Goal: Entertainment & Leisure: Consume media (video, audio)

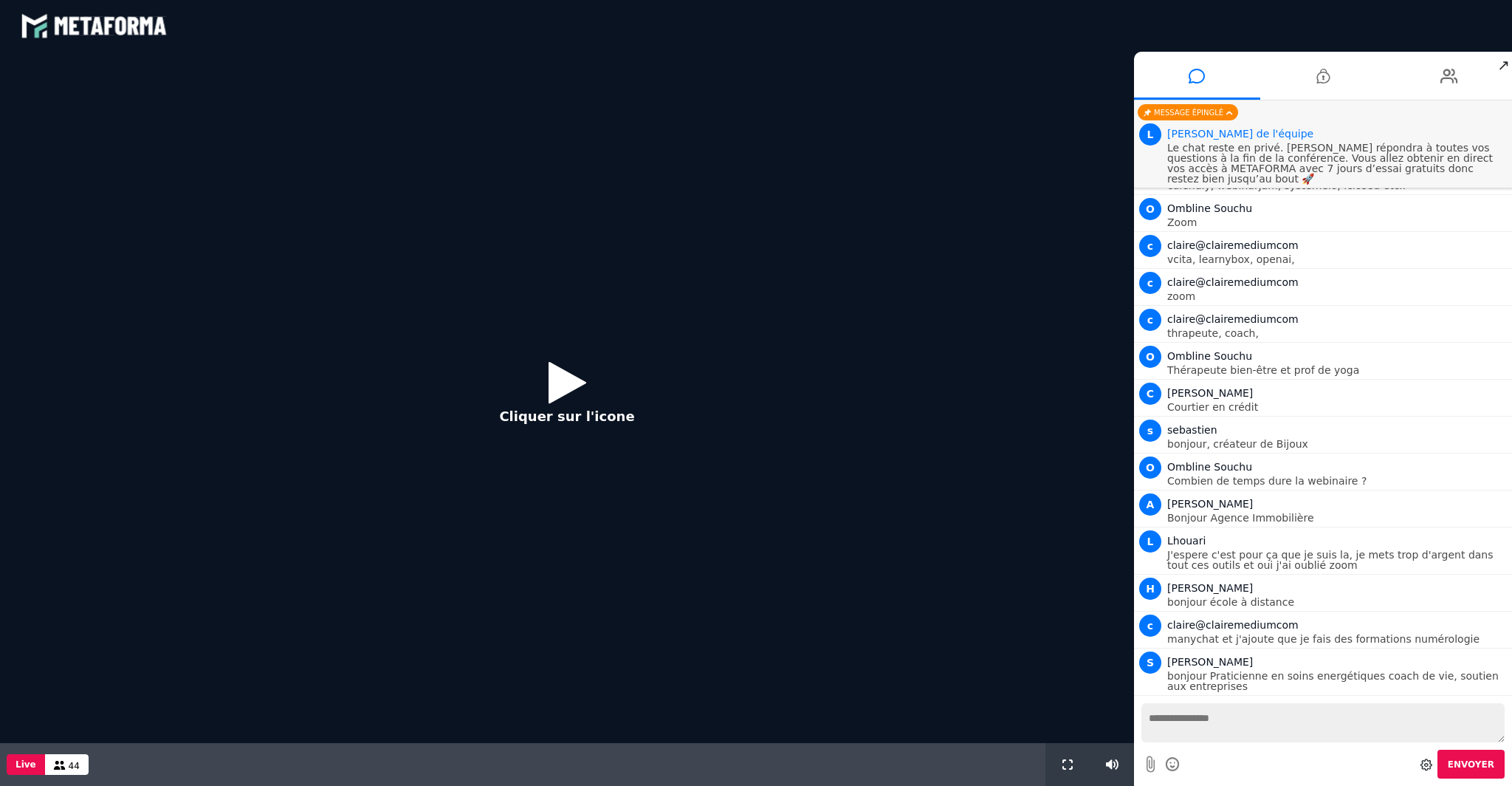
scroll to position [127, 0]
click at [573, 394] on icon at bounding box center [567, 382] width 38 height 48
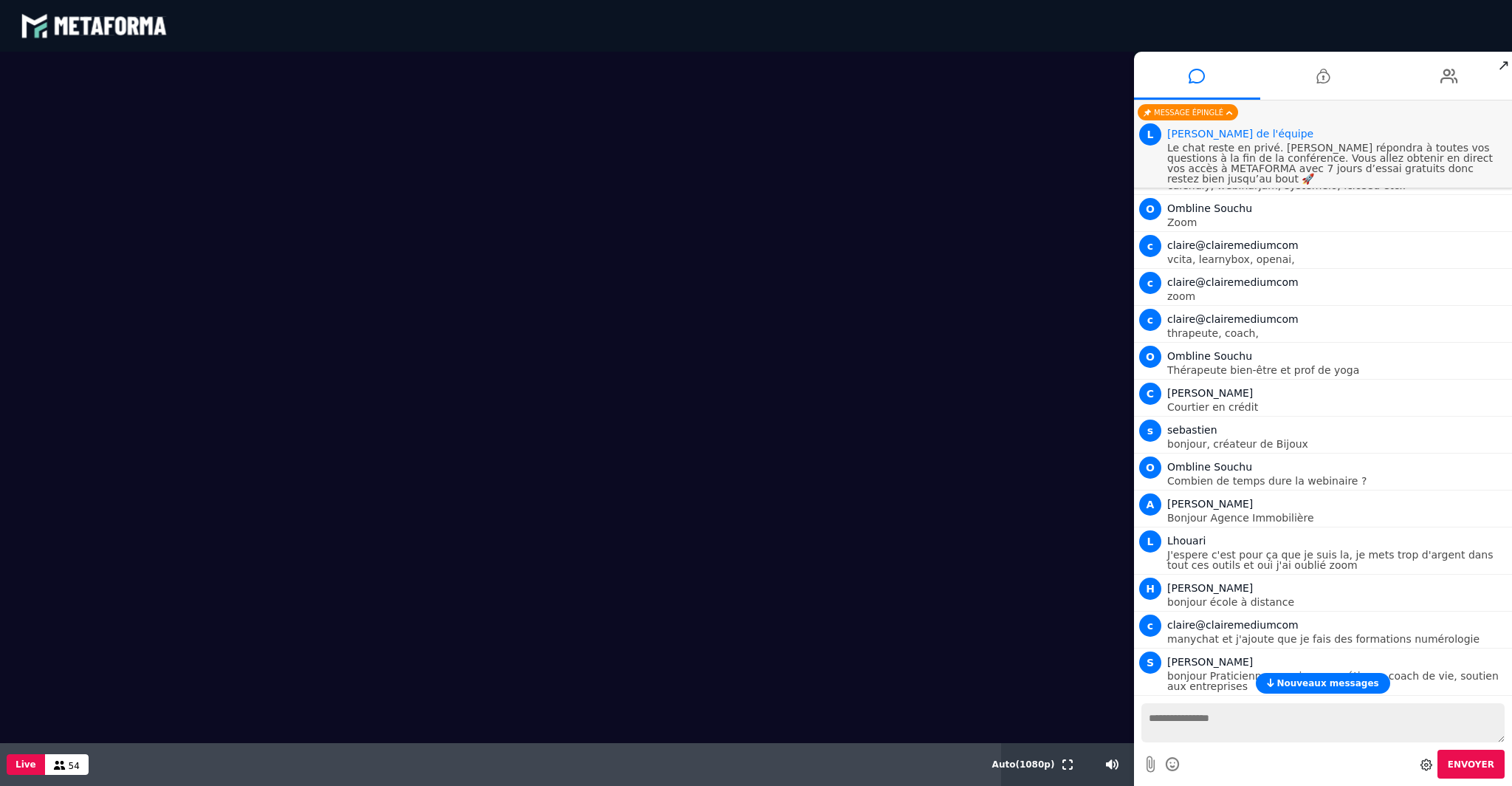
click at [1310, 683] on span "Nouveaux messages" at bounding box center [1327, 683] width 102 height 11
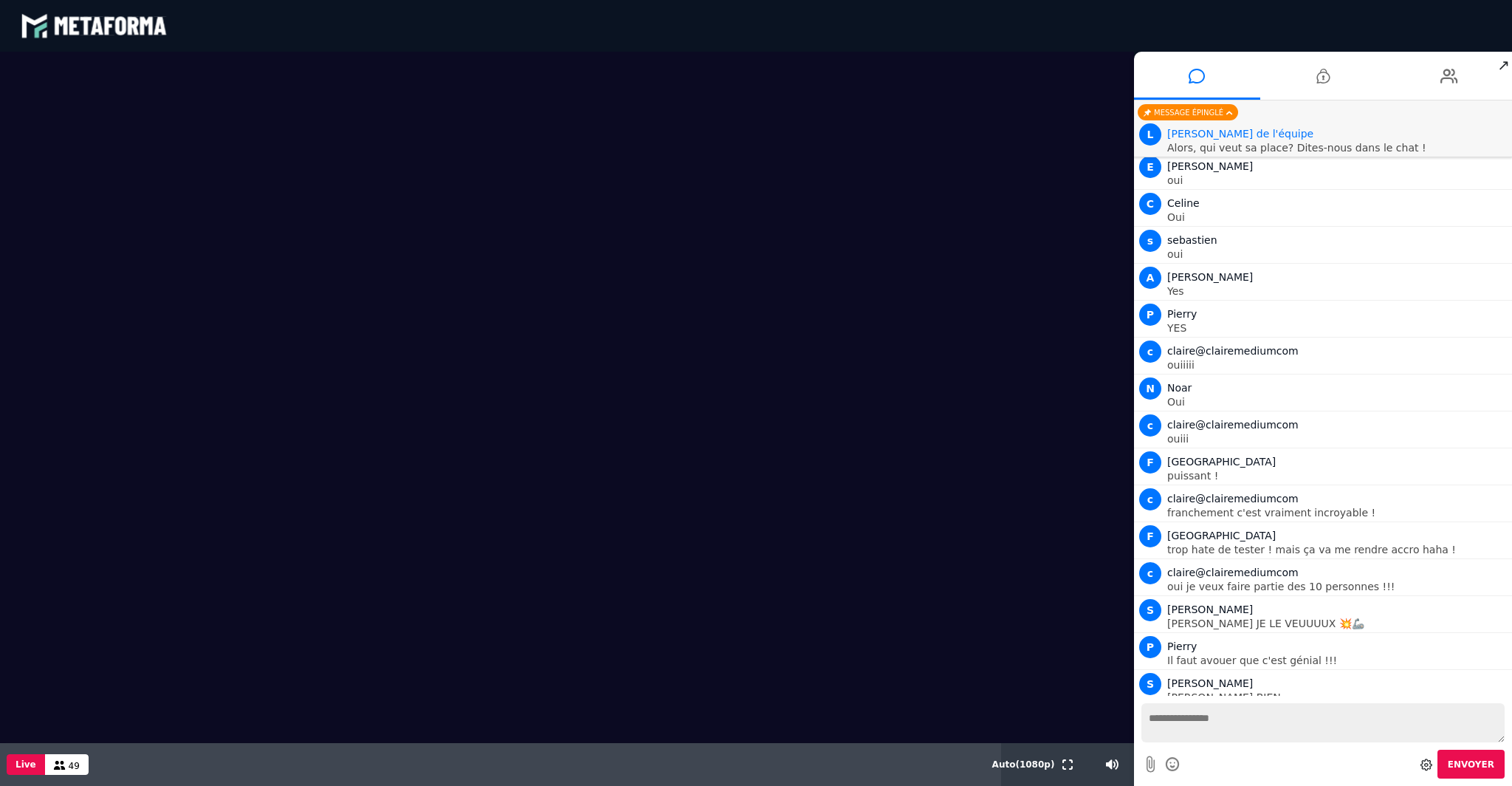
scroll to position [1513, 0]
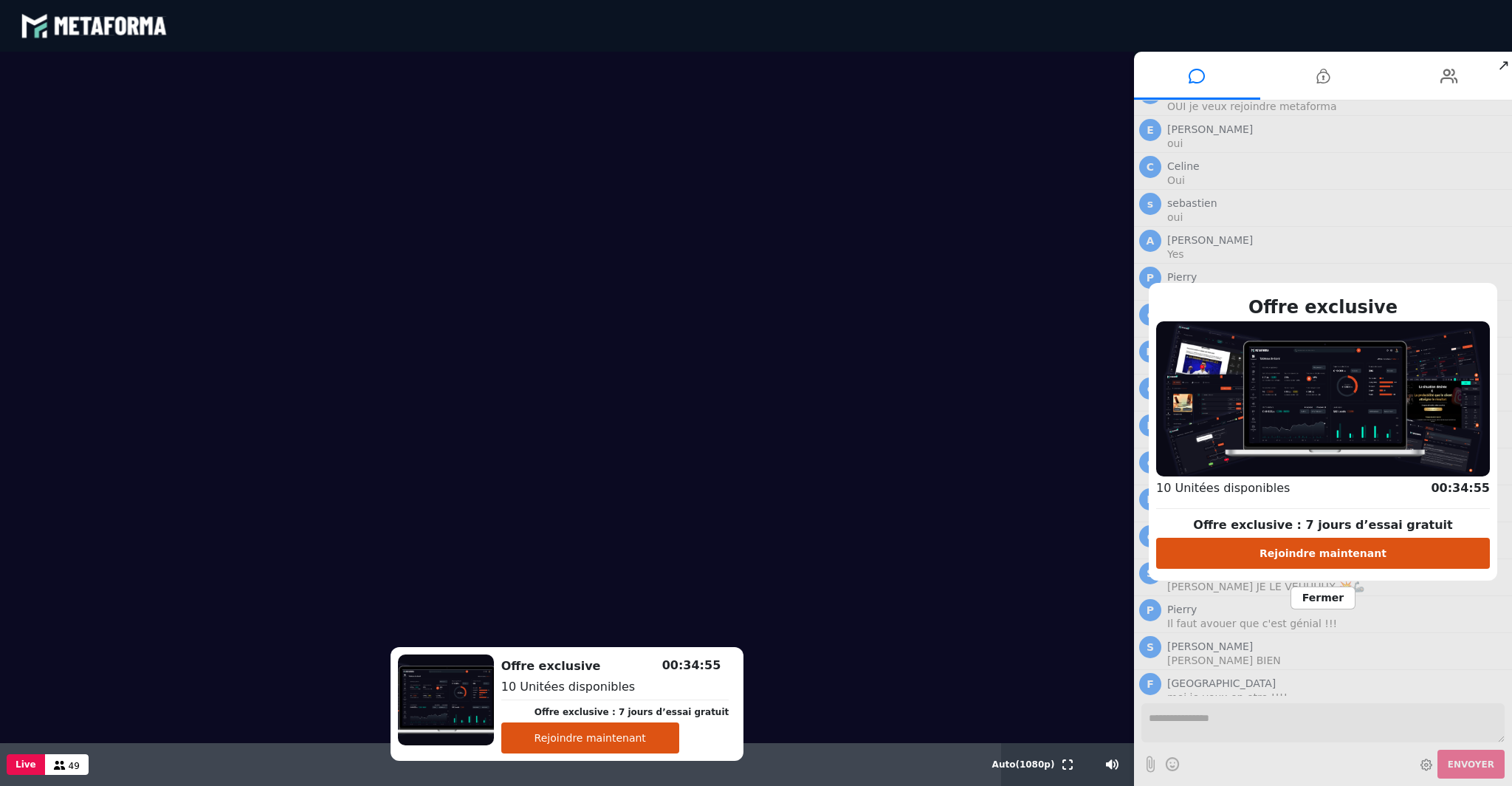
click at [1324, 555] on button "Rejoindre maintenant" at bounding box center [1323, 553] width 334 height 31
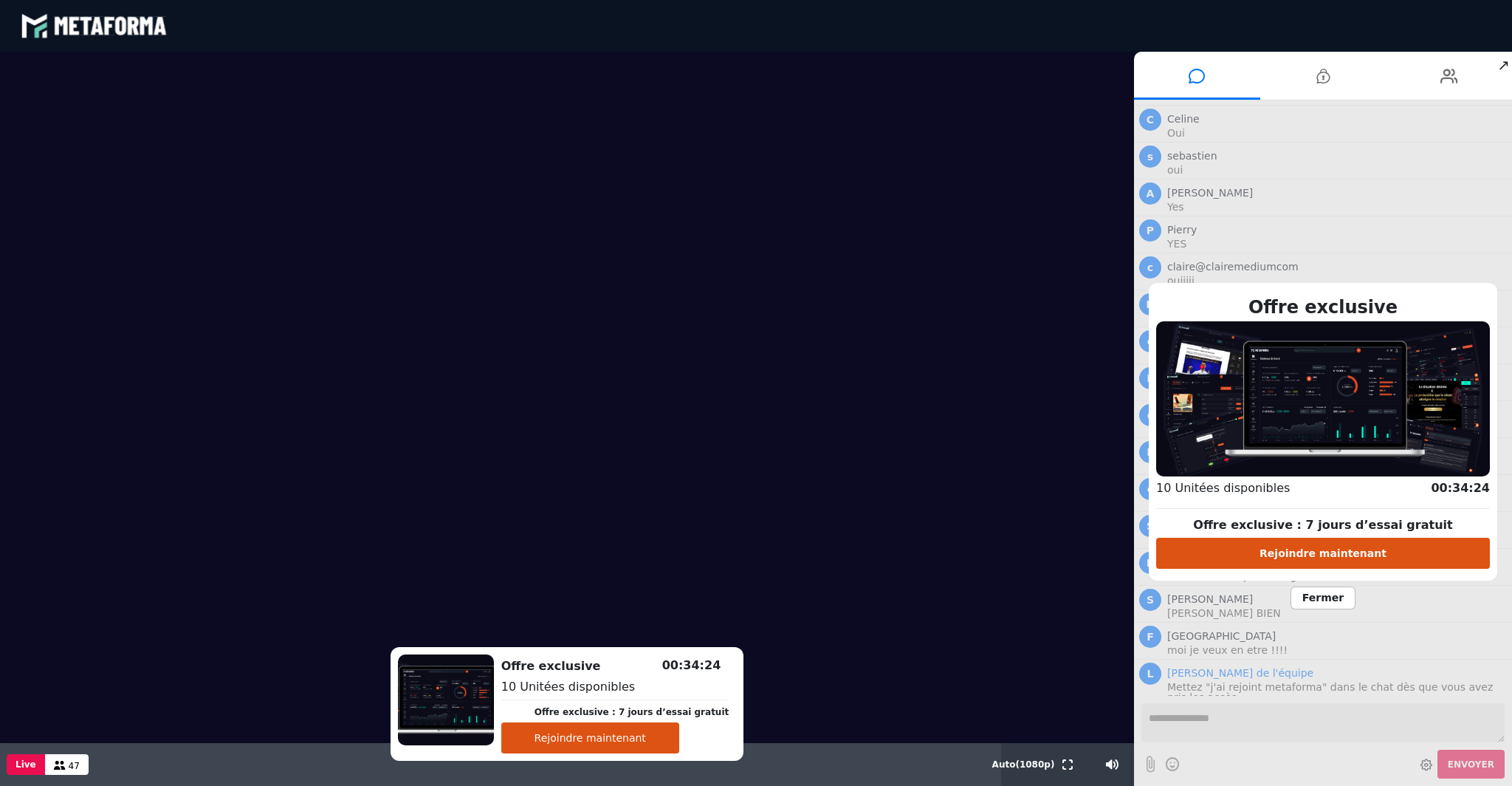
click at [1331, 606] on span "Fermer" at bounding box center [1323, 598] width 65 height 23
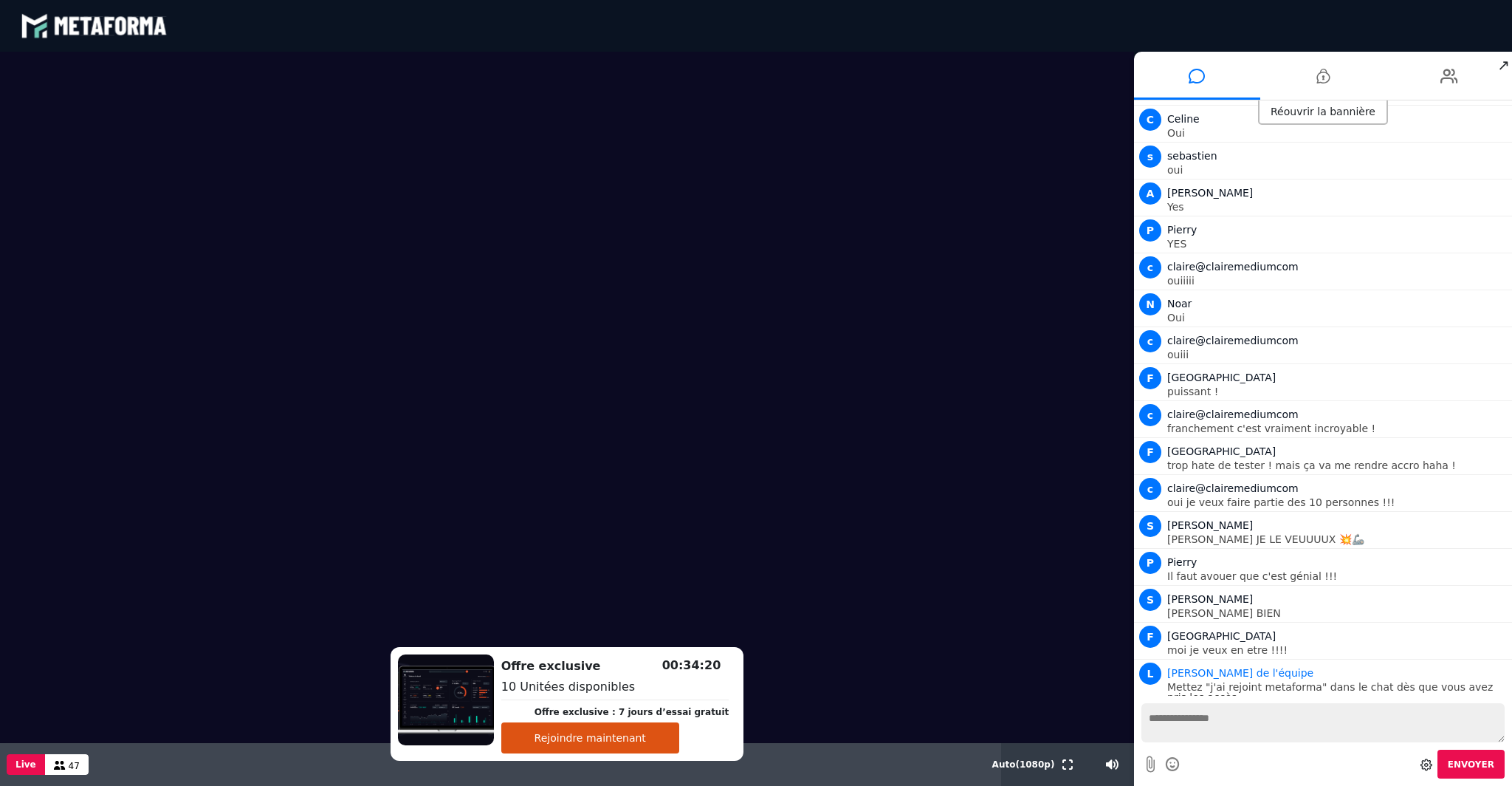
click at [1231, 723] on textarea at bounding box center [1323, 723] width 363 height 39
